Goal: Task Accomplishment & Management: Use online tool/utility

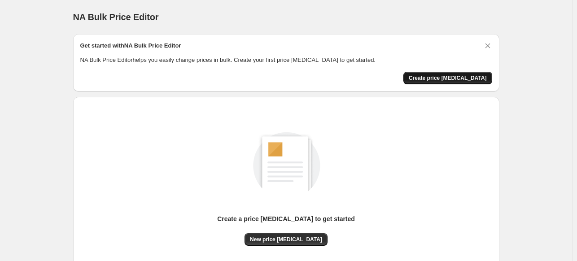
click at [441, 77] on span "Create price [MEDICAL_DATA]" at bounding box center [448, 78] width 78 height 7
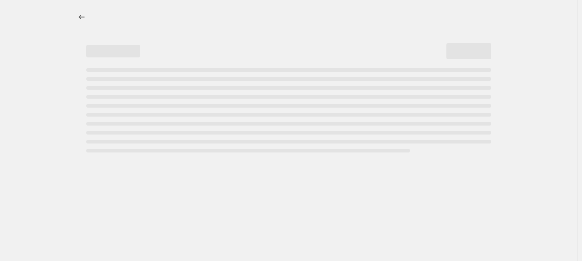
select select "percentage"
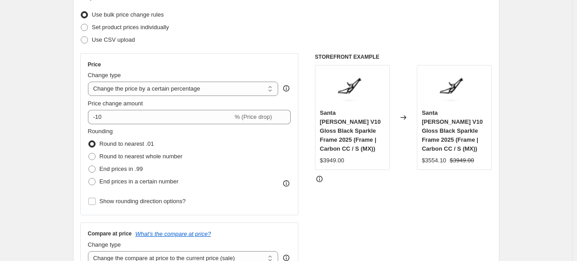
scroll to position [113, 0]
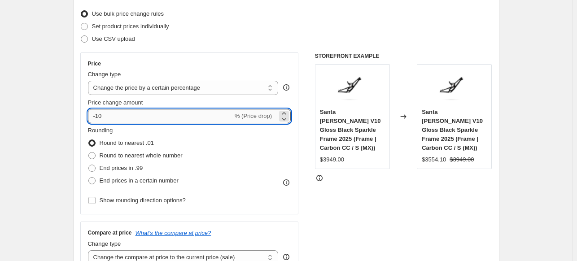
click at [121, 119] on input "-10" at bounding box center [160, 116] width 145 height 14
type input "-1"
click at [121, 119] on input "Price change amount" at bounding box center [176, 116] width 177 height 14
type input "-3"
type input "-5"
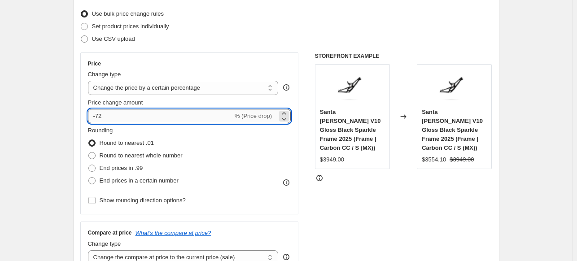
click at [121, 119] on input "-72" at bounding box center [160, 116] width 145 height 14
type input "-7"
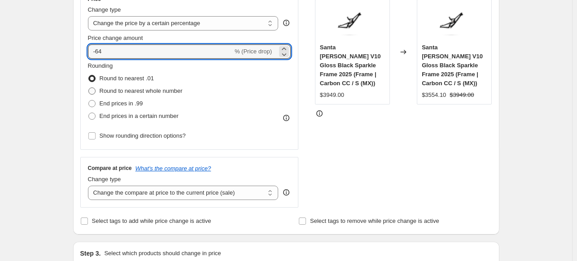
scroll to position [89, 0]
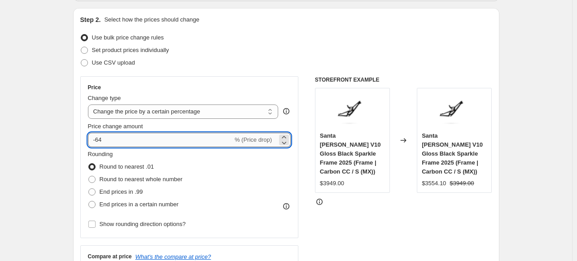
type input "-6"
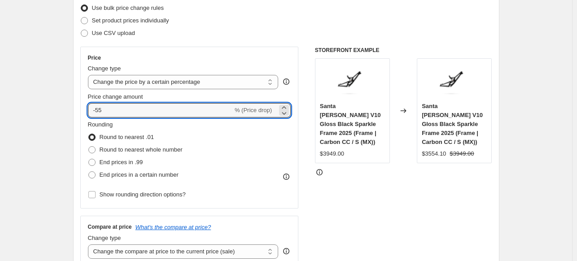
scroll to position [66, 0]
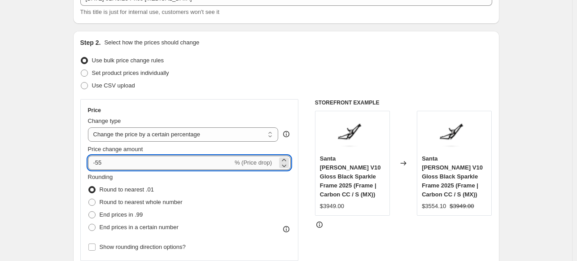
click at [110, 161] on input "-55" at bounding box center [160, 163] width 145 height 14
type input "-5"
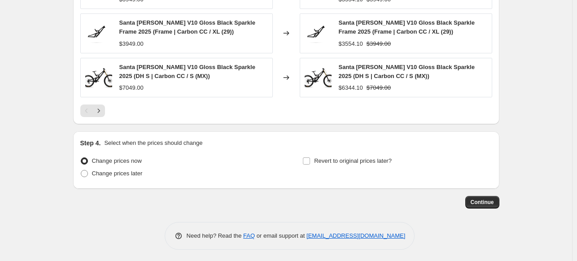
scroll to position [650, 0]
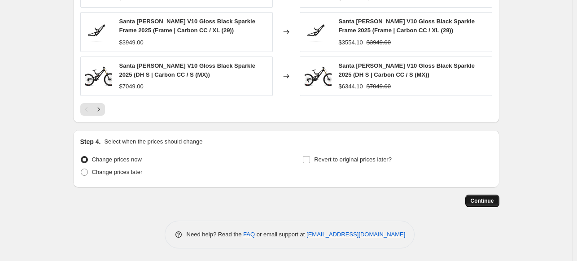
type input "-27"
click at [483, 204] on span "Continue" at bounding box center [482, 201] width 23 height 7
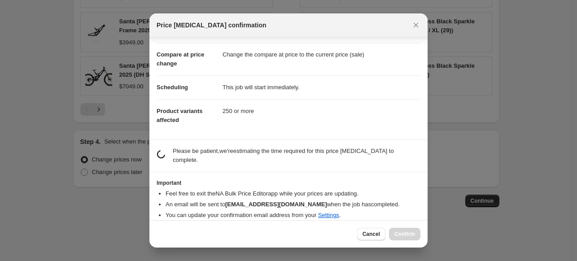
scroll to position [35, 0]
click at [176, 159] on section "estimating job duration... Please be patient, we're estimating the time require…" at bounding box center [288, 155] width 278 height 32
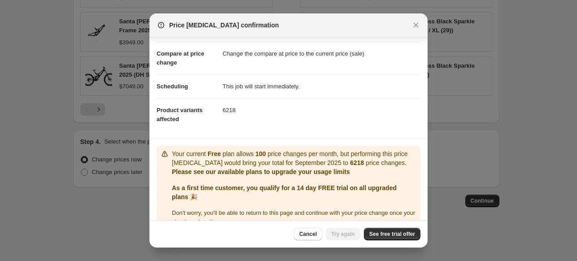
scroll to position [51, 0]
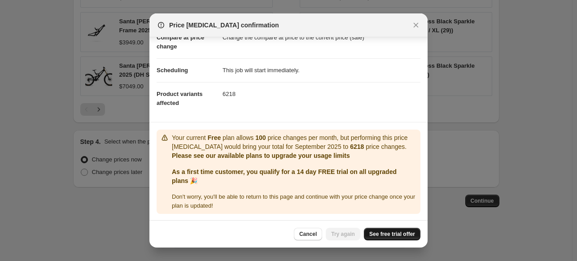
click at [385, 231] on span "See free trial offer" at bounding box center [392, 234] width 46 height 7
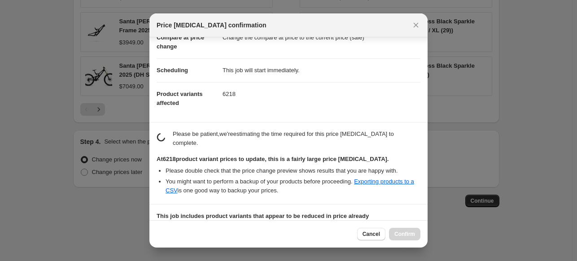
click at [203, 23] on span "Price [MEDICAL_DATA] confirmation" at bounding box center [212, 25] width 110 height 9
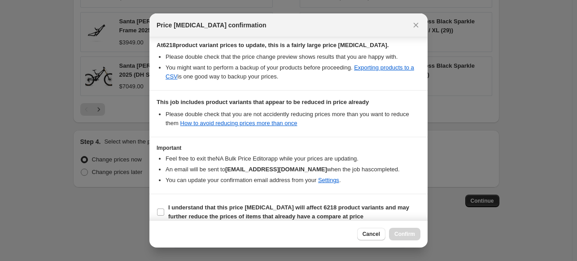
scroll to position [165, 0]
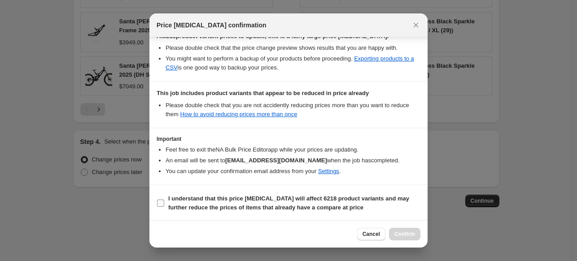
click at [167, 196] on label "I understand that this price [MEDICAL_DATA] will affect 6218 product variants a…" at bounding box center [289, 204] width 264 height 22
click at [164, 200] on input "I understand that this price [MEDICAL_DATA] will affect 6218 product variants a…" at bounding box center [160, 203] width 7 height 7
checkbox input "true"
click at [409, 233] on span "Confirm" at bounding box center [405, 234] width 21 height 7
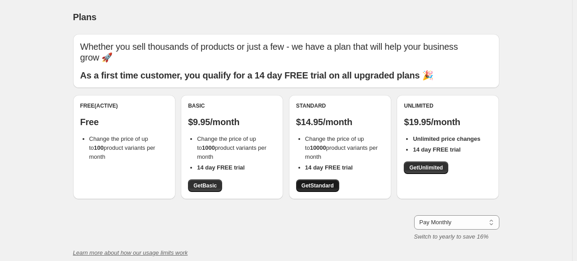
click at [316, 183] on span "Get Standard" at bounding box center [318, 185] width 32 height 7
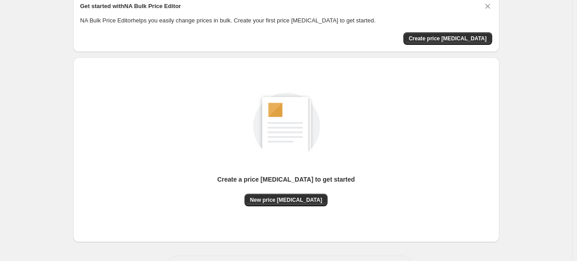
scroll to position [74, 0]
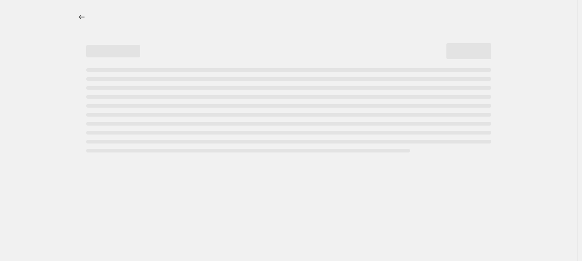
select select "percentage"
